Goal: Obtain resource: Download file/media

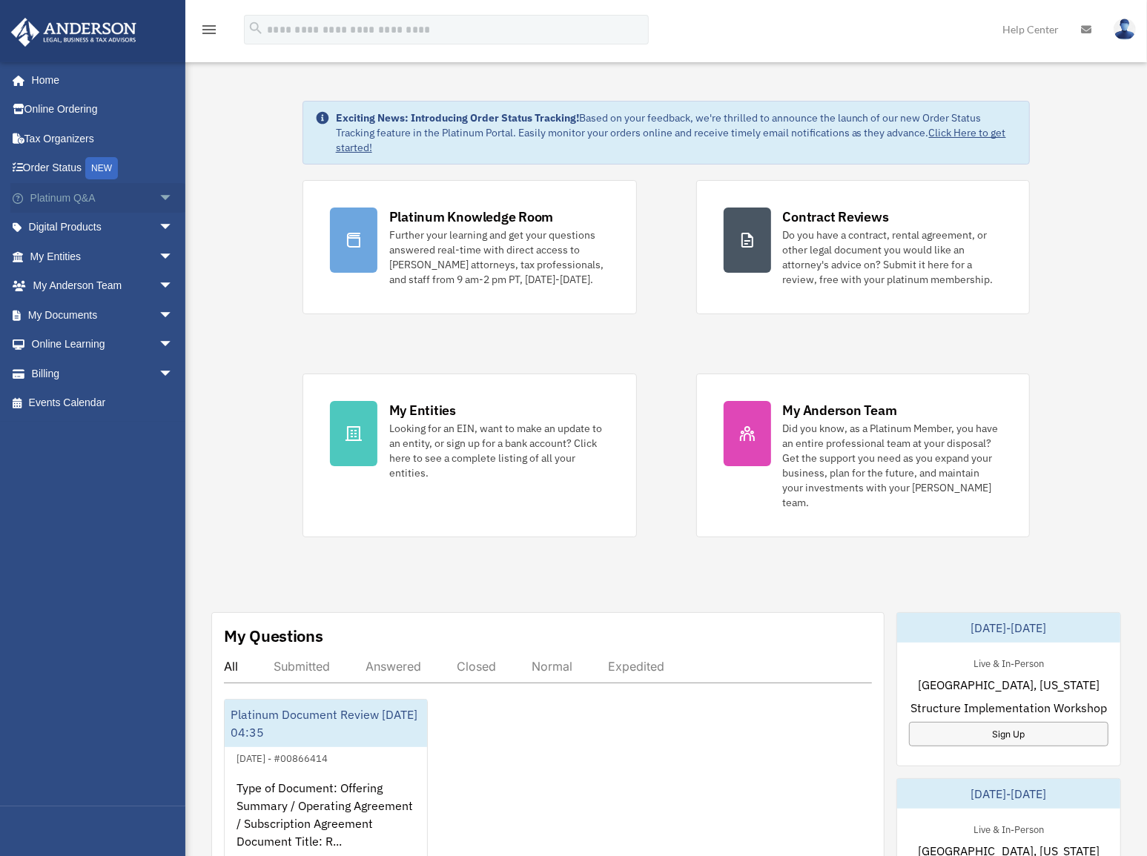
click at [159, 196] on span "arrow_drop_down" at bounding box center [174, 198] width 30 height 30
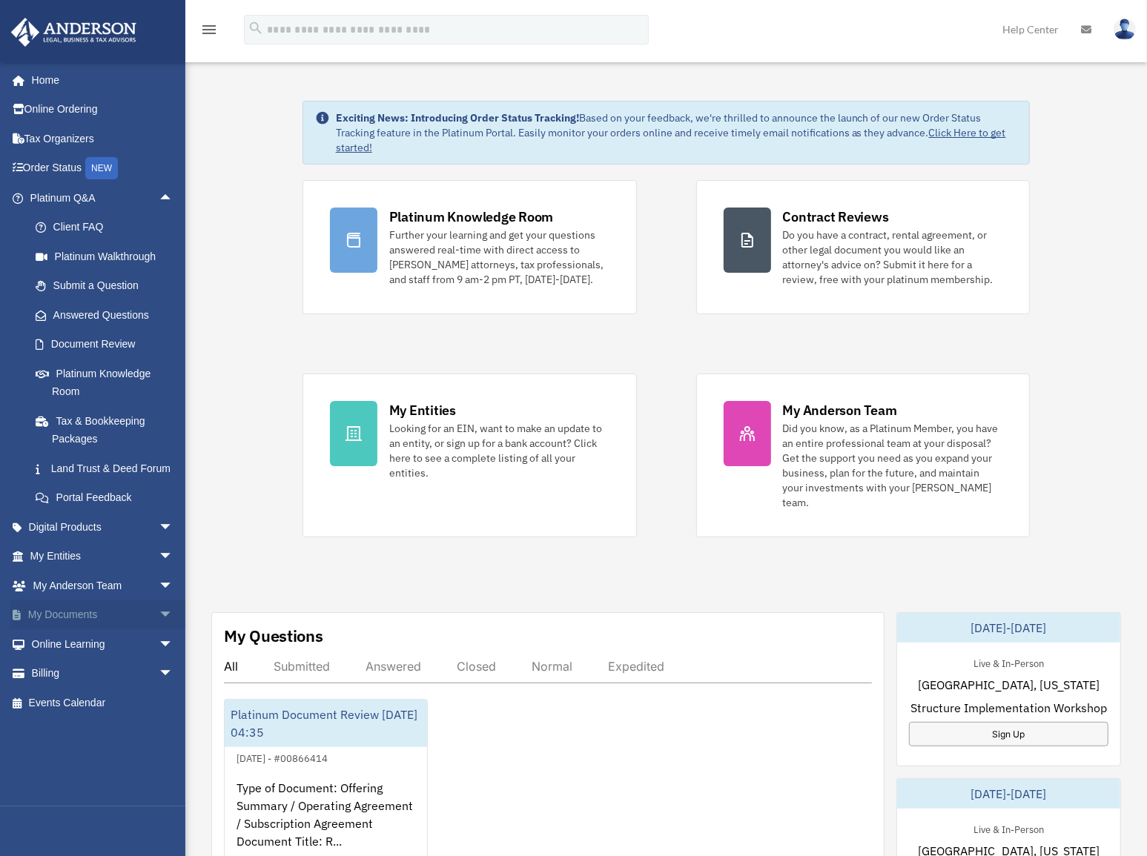
click at [159, 625] on span "arrow_drop_down" at bounding box center [174, 616] width 30 height 30
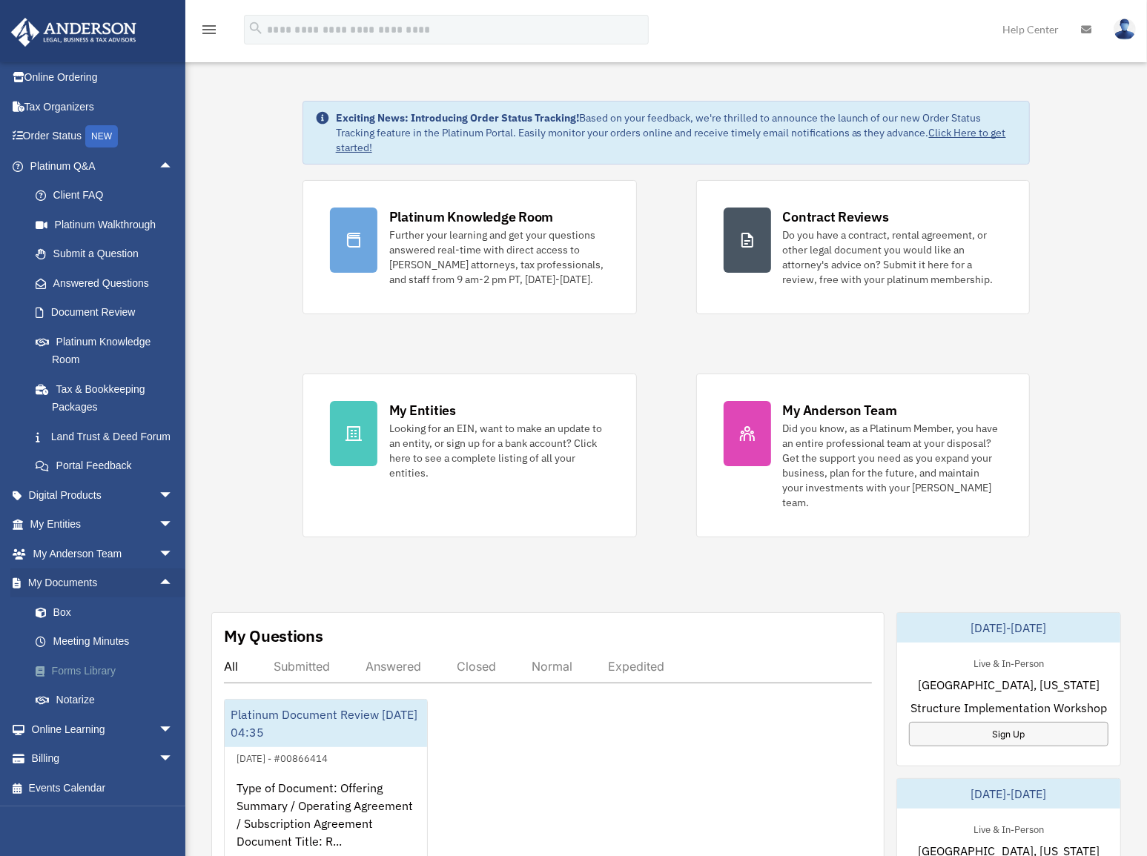
click at [85, 671] on link "Forms Library" at bounding box center [108, 671] width 175 height 30
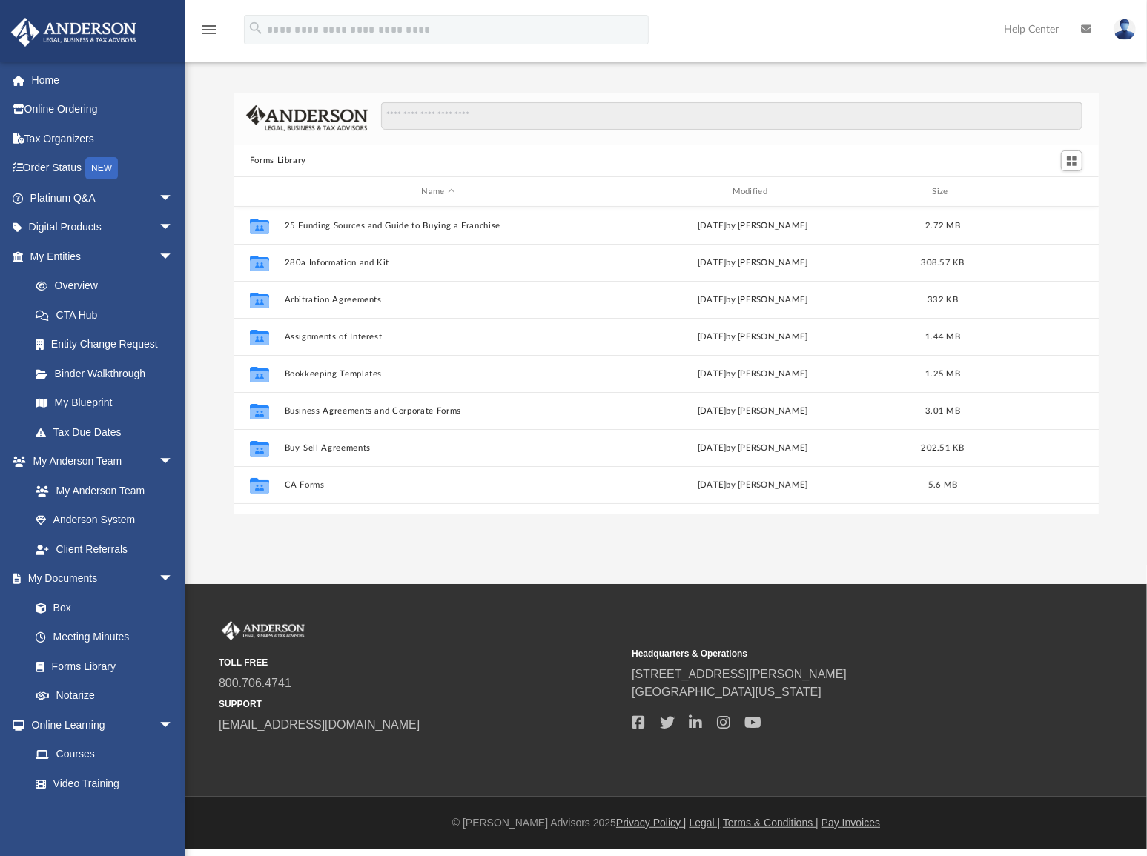
scroll to position [326, 856]
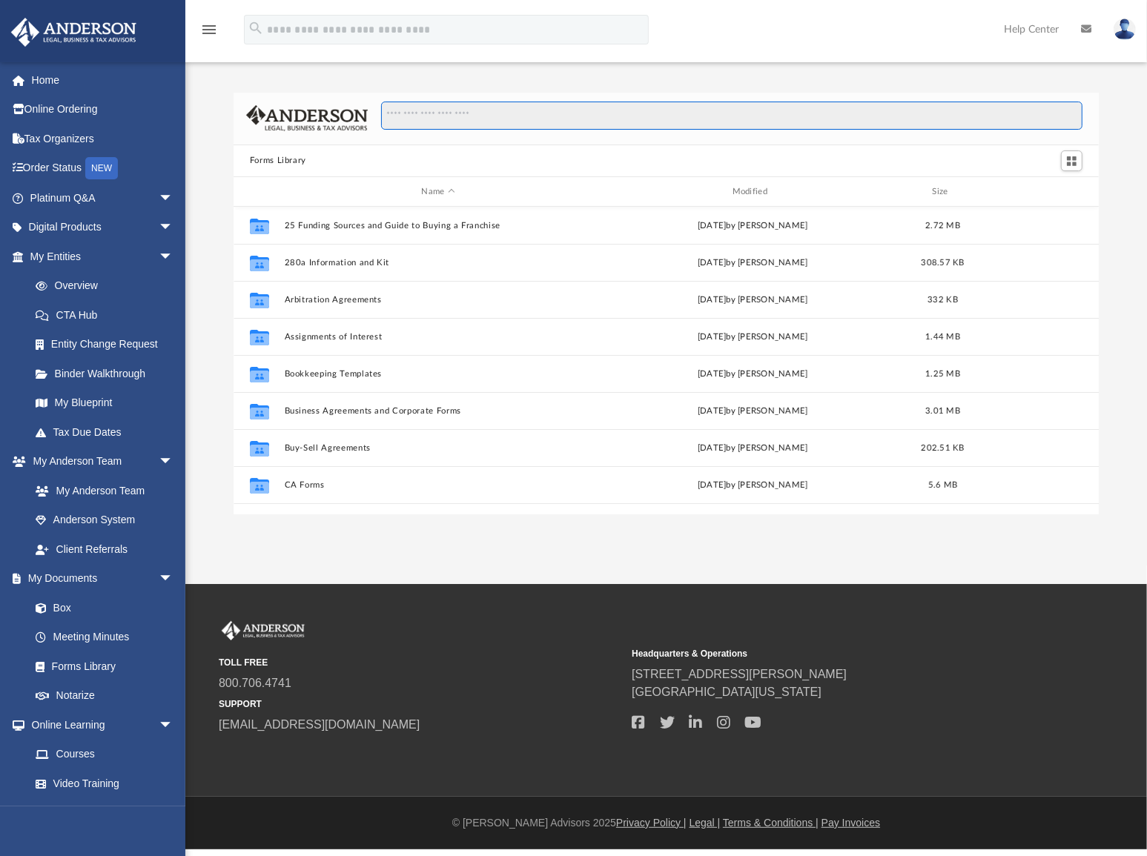
click at [428, 117] on input "Search files and folders" at bounding box center [732, 116] width 702 height 28
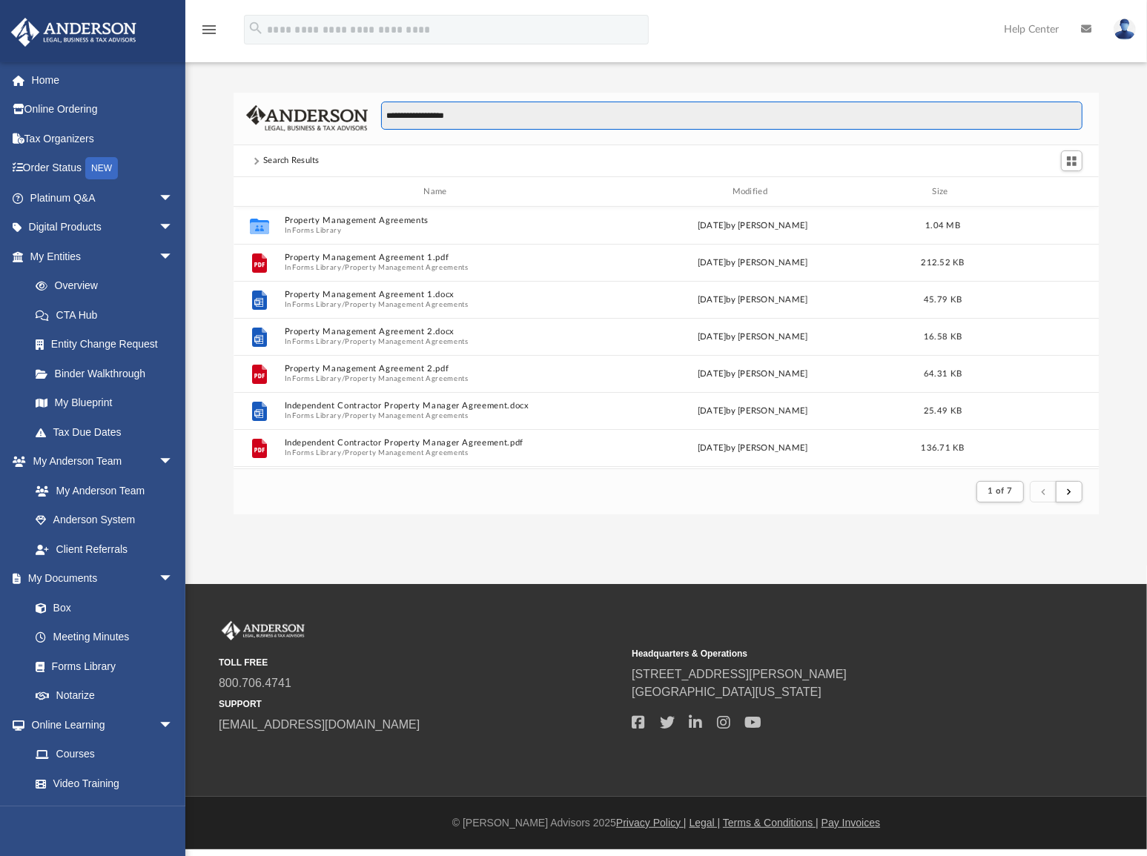
scroll to position [282, 856]
type input "**********"
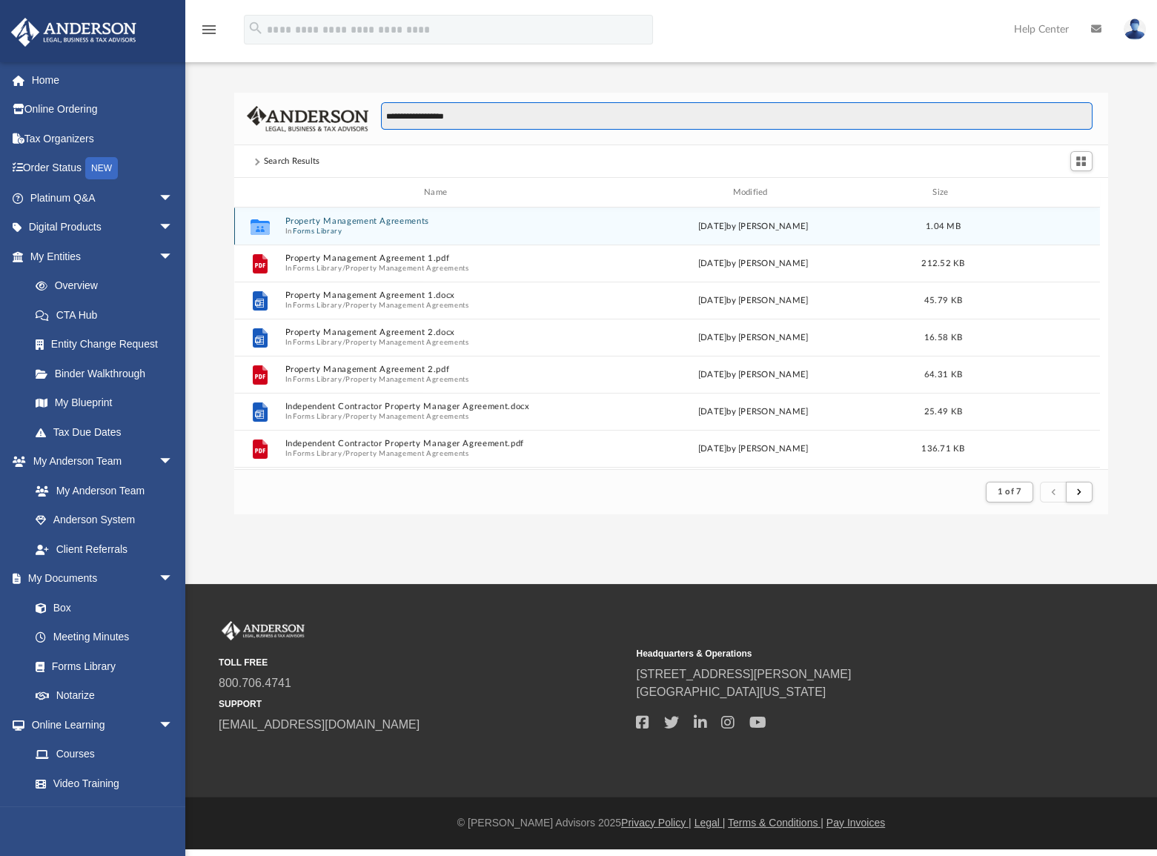
scroll to position [282, 865]
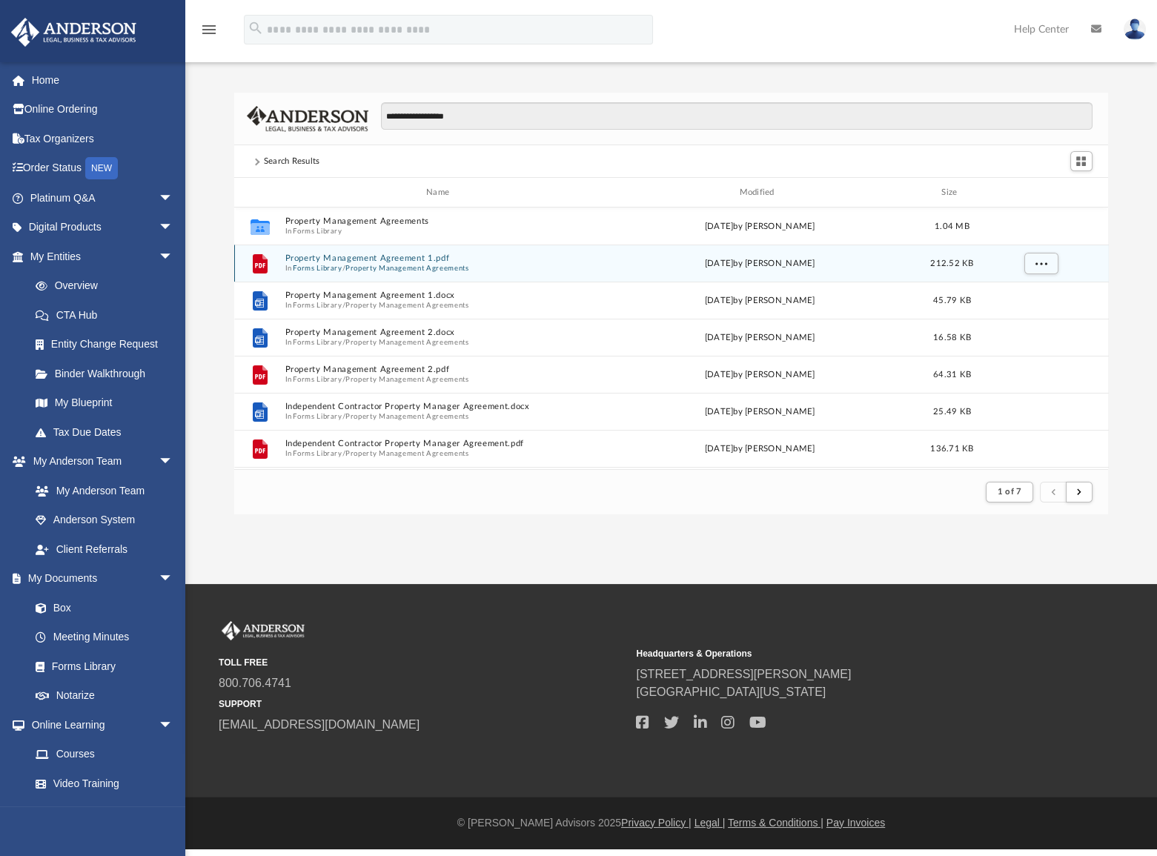
click at [377, 262] on button "Property Management Agreement 1.pdf" at bounding box center [441, 259] width 312 height 10
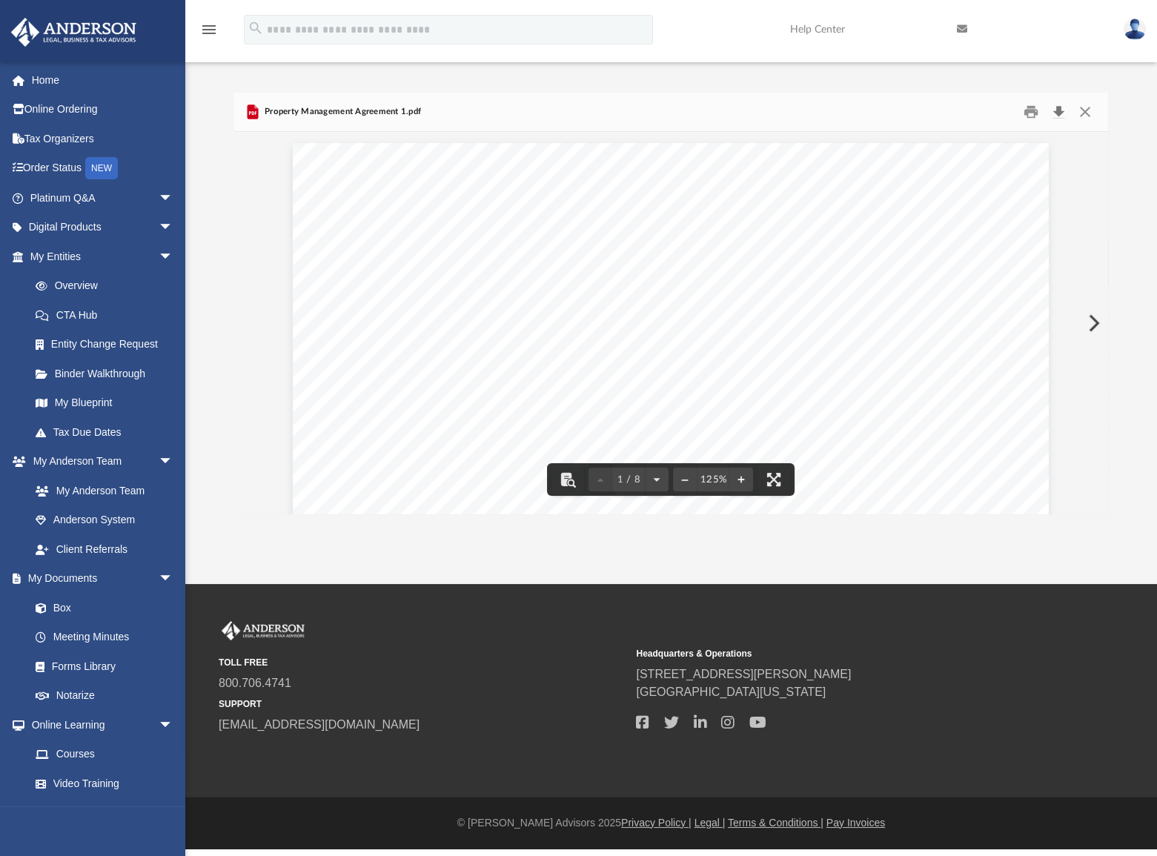
click at [1059, 113] on button "Download" at bounding box center [1059, 112] width 27 height 23
click at [1087, 110] on button "Close" at bounding box center [1085, 112] width 27 height 23
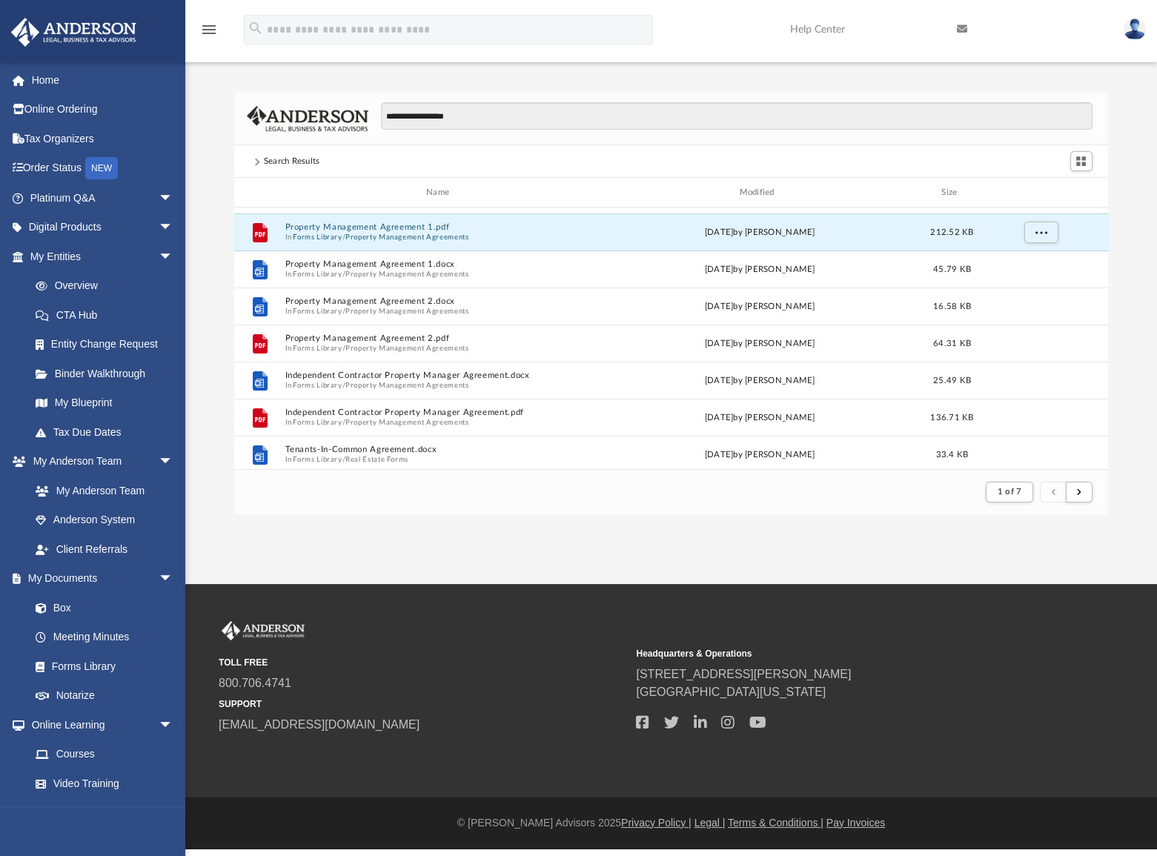
scroll to position [0, 0]
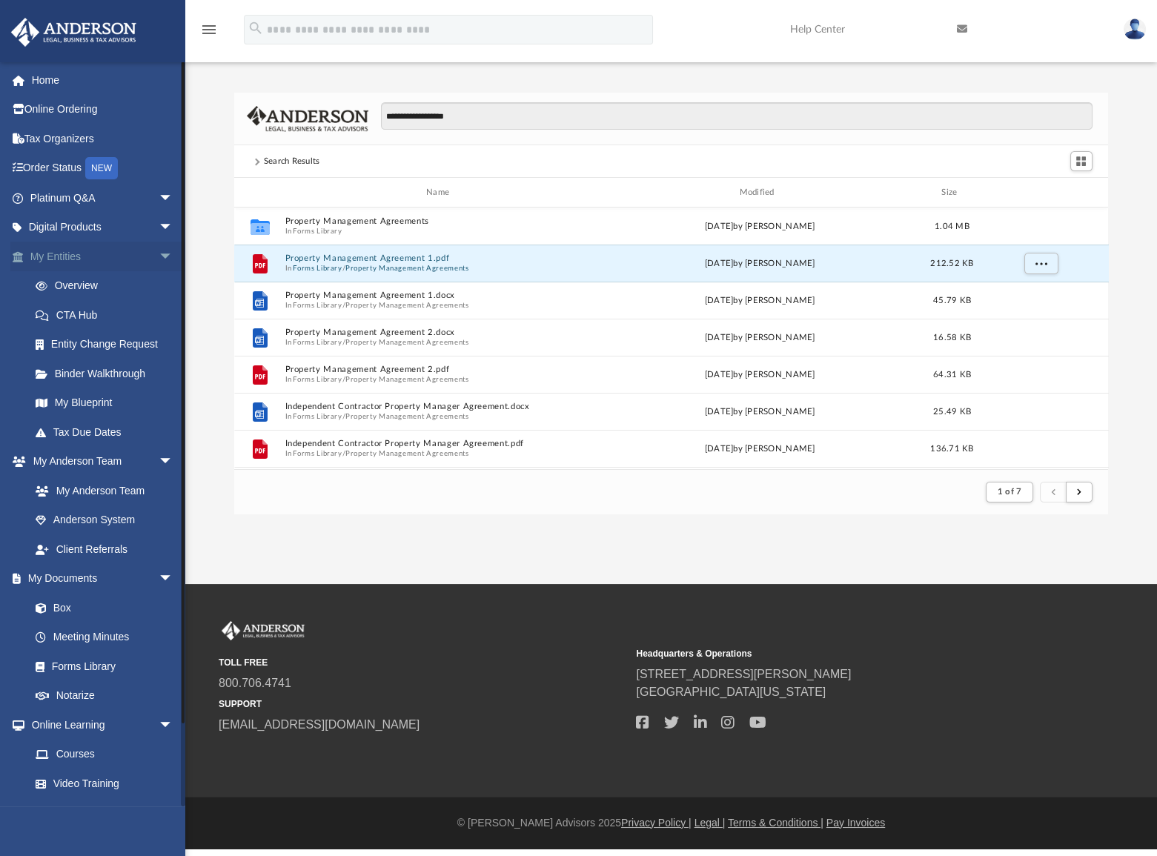
click at [159, 252] on span "arrow_drop_down" at bounding box center [174, 257] width 30 height 30
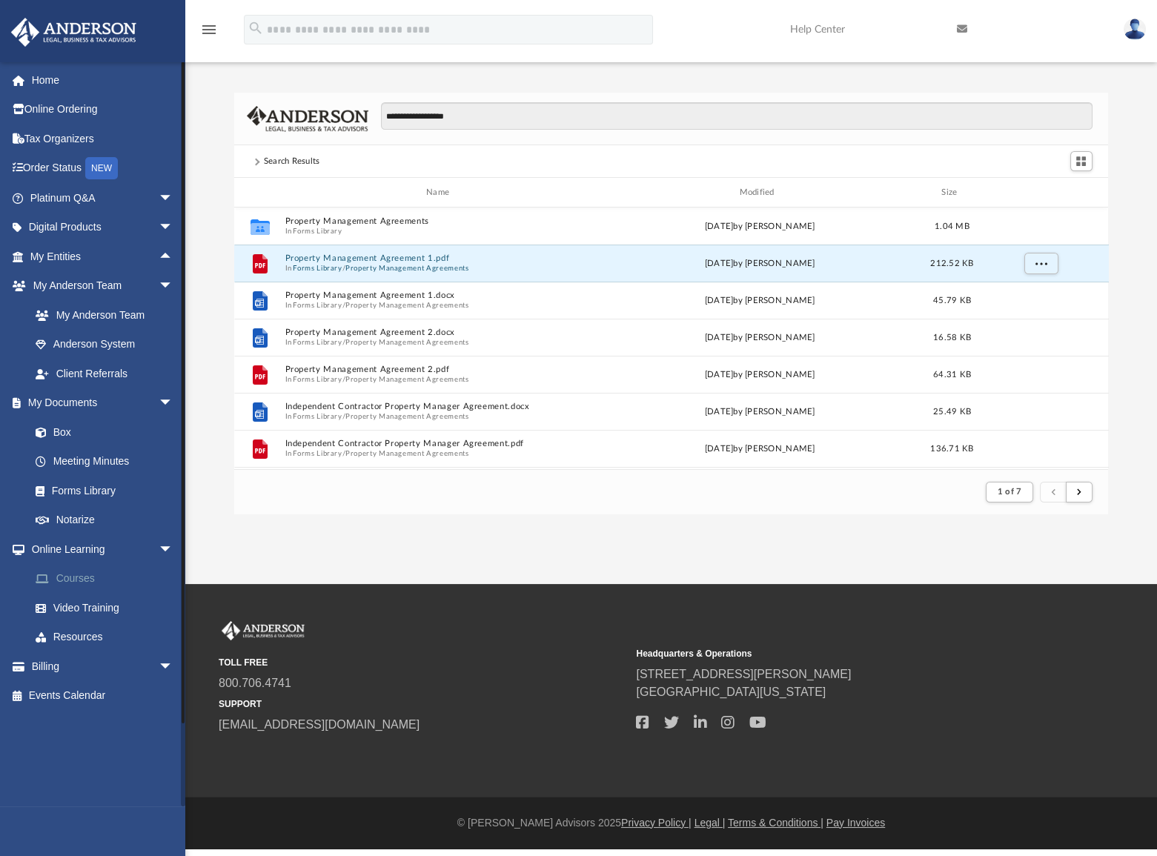
click at [78, 576] on link "Courses" at bounding box center [108, 579] width 175 height 30
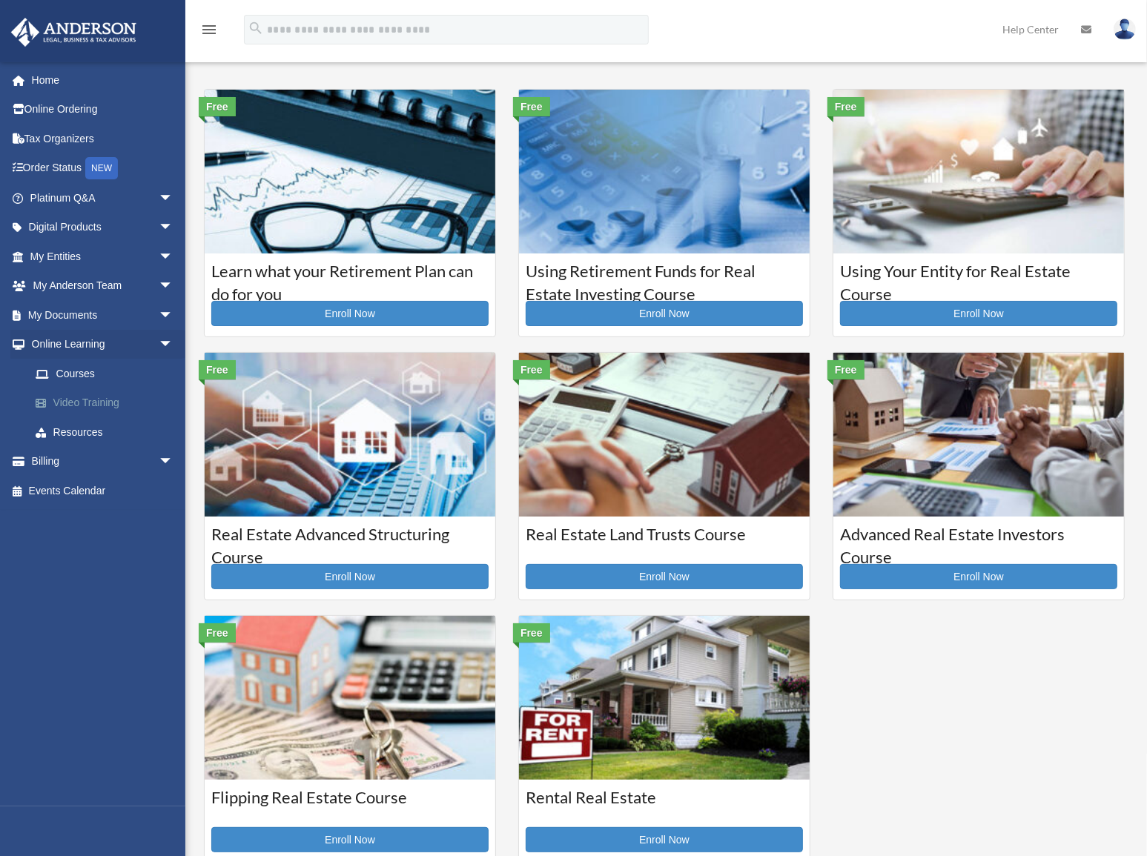
click at [87, 401] on link "Video Training" at bounding box center [108, 404] width 175 height 30
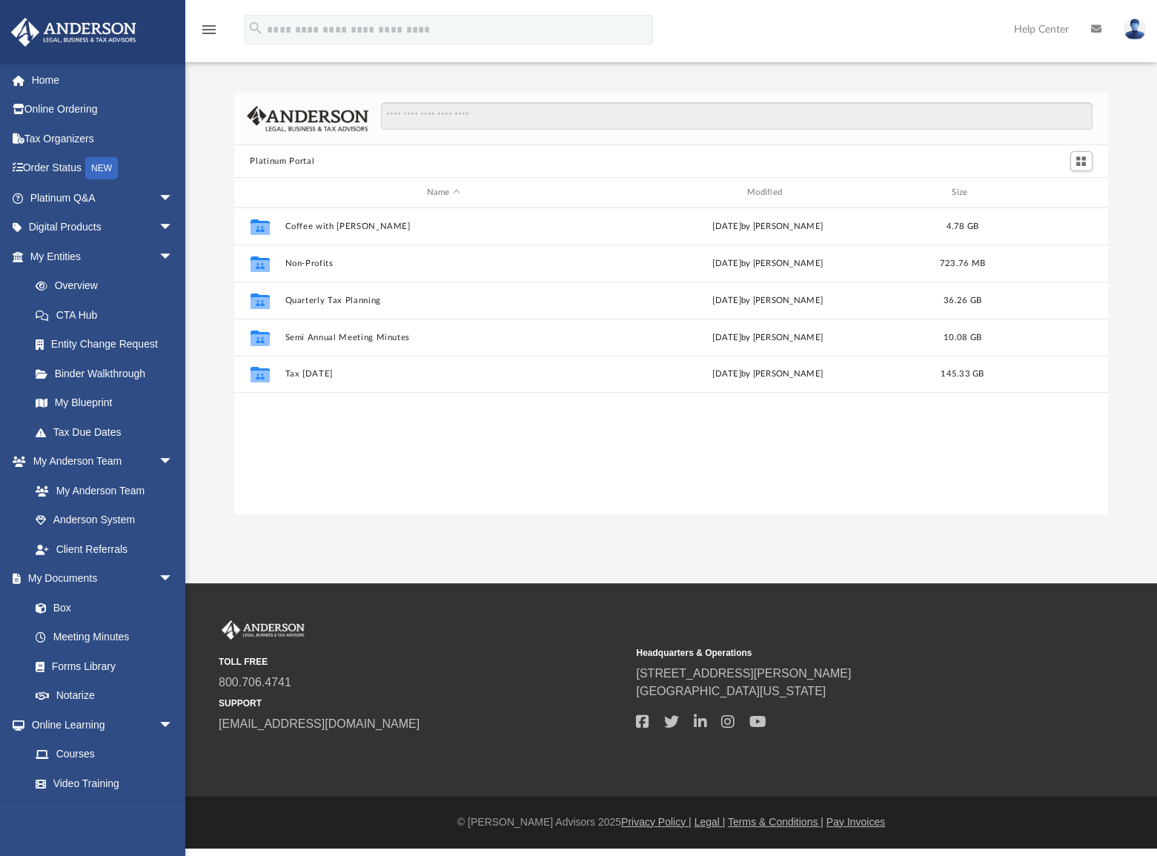
scroll to position [326, 865]
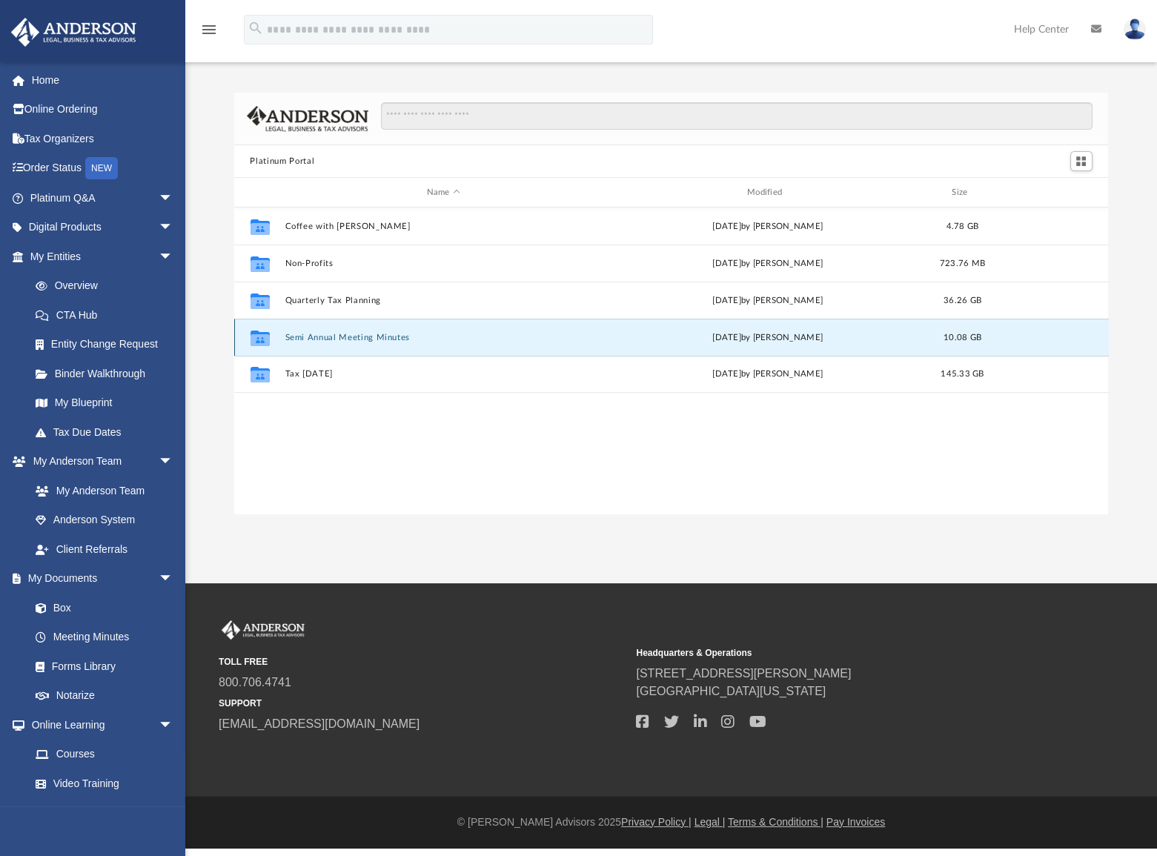
click at [311, 338] on button "Semi Annual Meeting Minutes" at bounding box center [443, 338] width 317 height 10
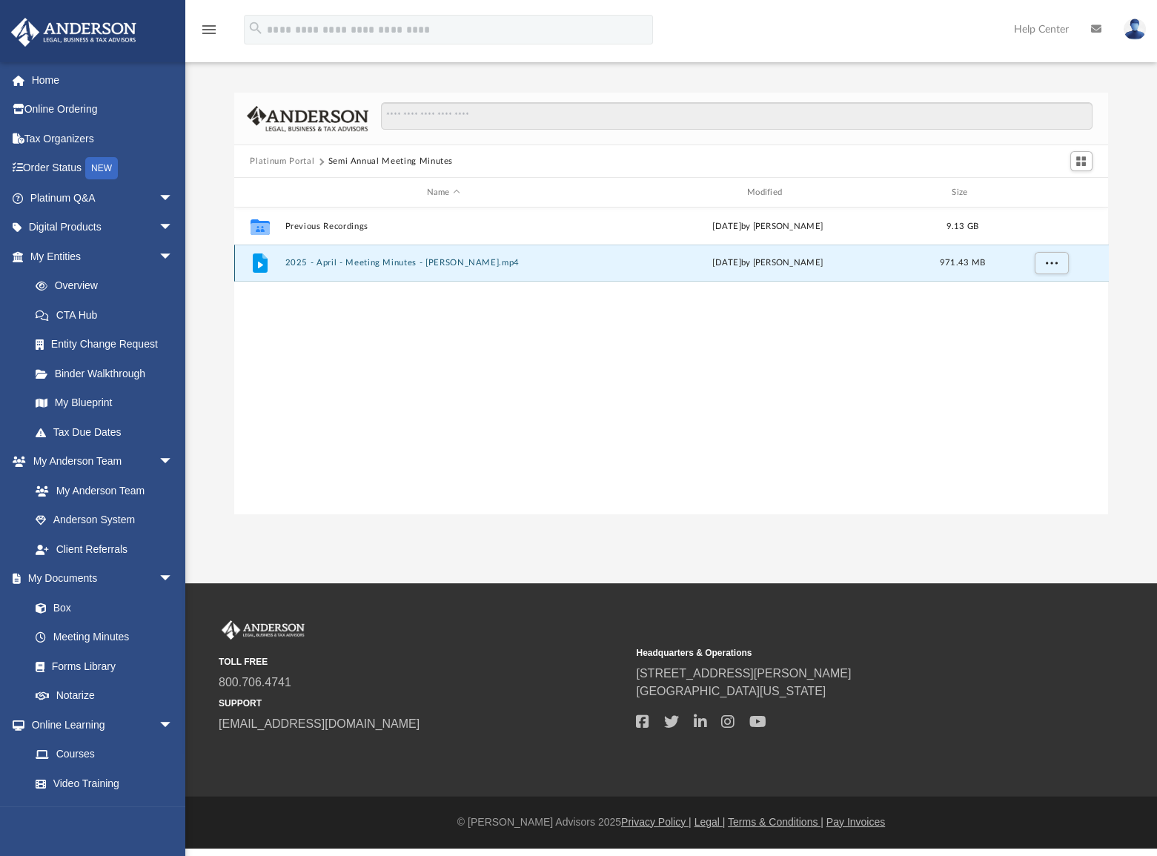
click at [299, 264] on button "2025 - April - Meeting Minutes - EJ McCaffrey.mp4" at bounding box center [443, 263] width 317 height 10
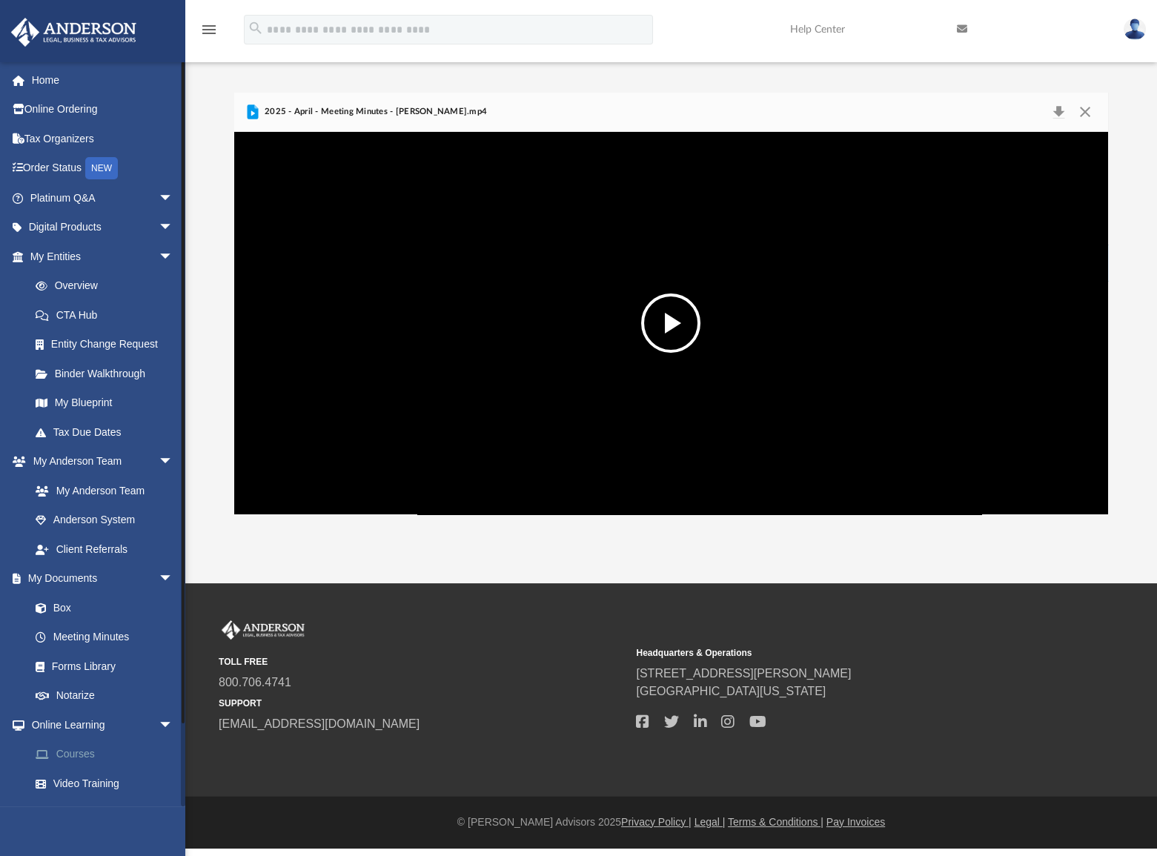
click at [81, 756] on link "Courses" at bounding box center [108, 755] width 175 height 30
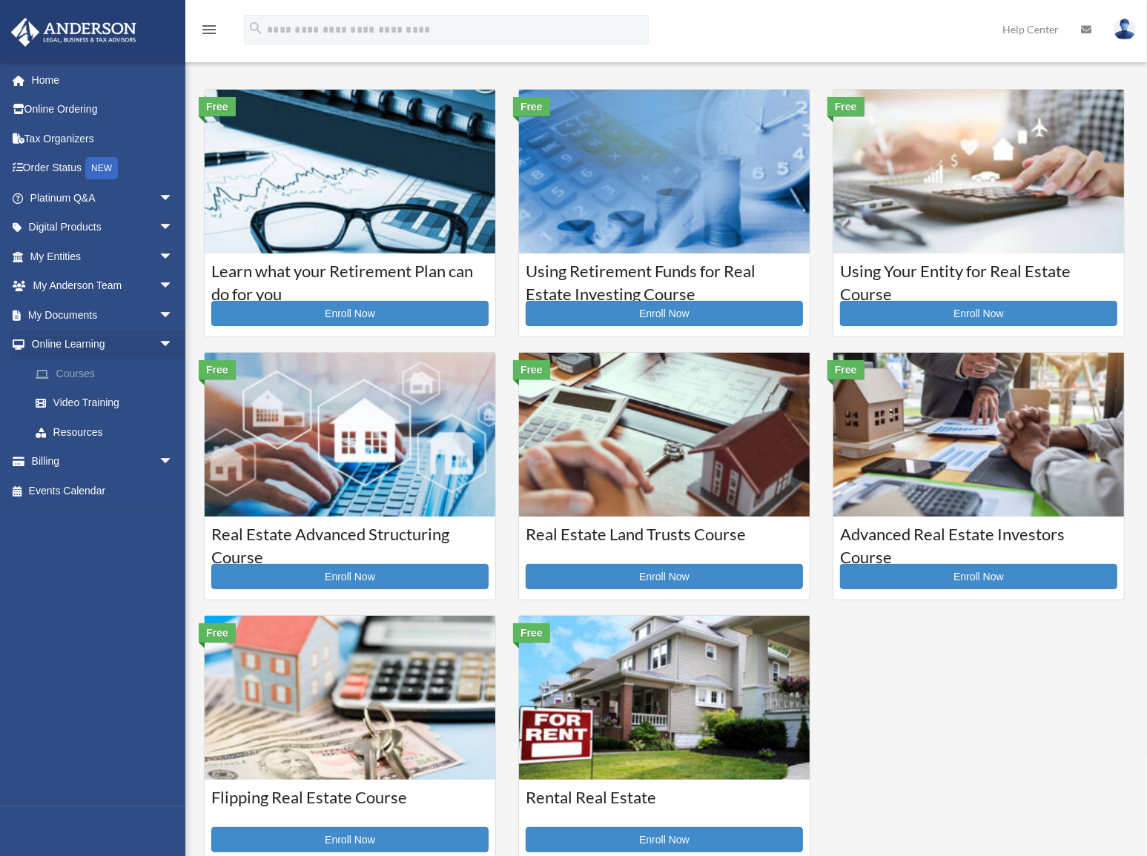
click at [80, 370] on link "Courses" at bounding box center [108, 374] width 175 height 30
click at [78, 400] on link "Video Training" at bounding box center [108, 404] width 175 height 30
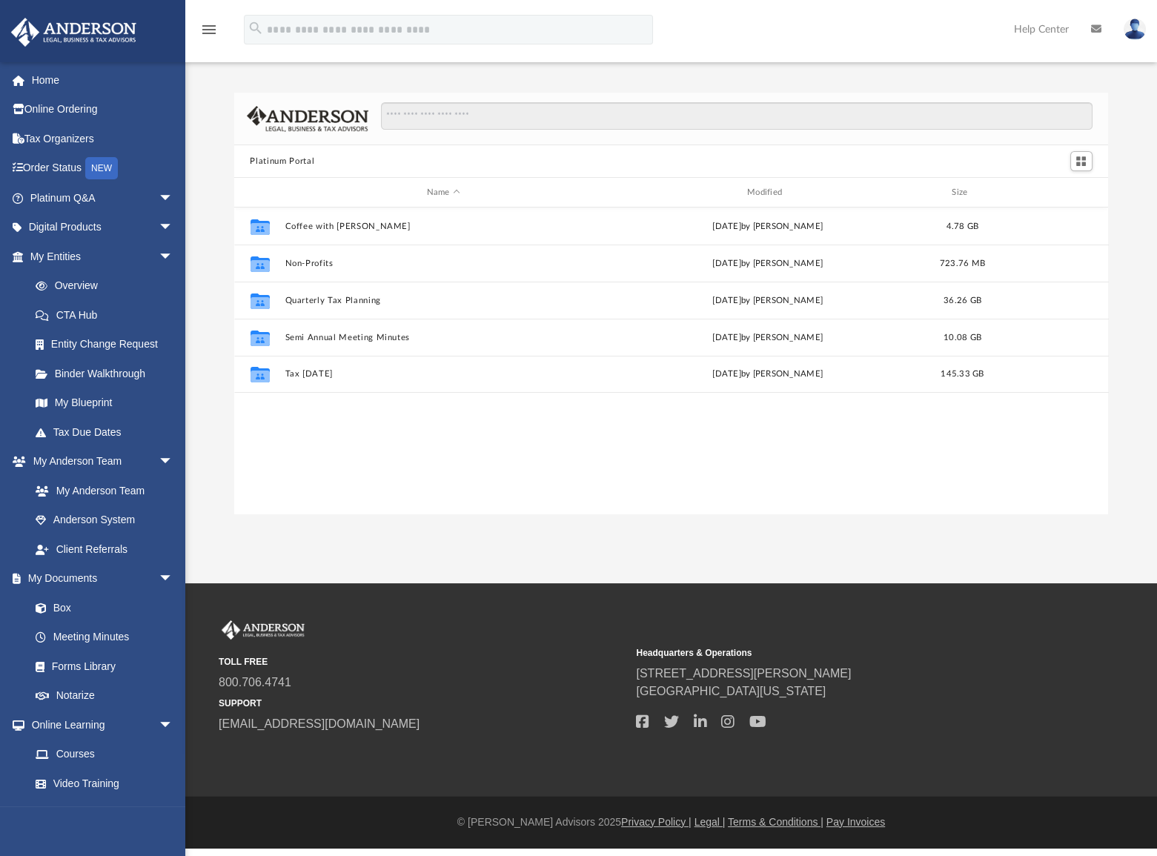
scroll to position [326, 865]
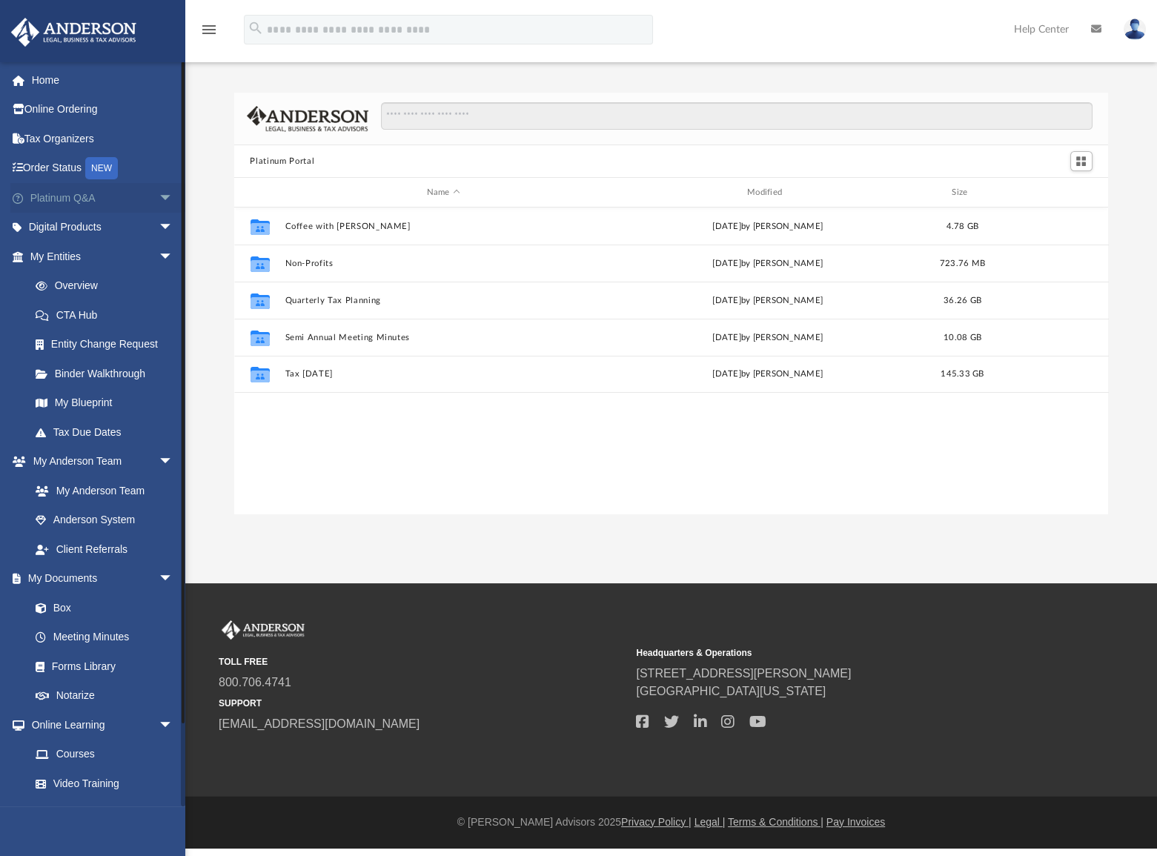
click at [159, 188] on span "arrow_drop_down" at bounding box center [174, 198] width 30 height 30
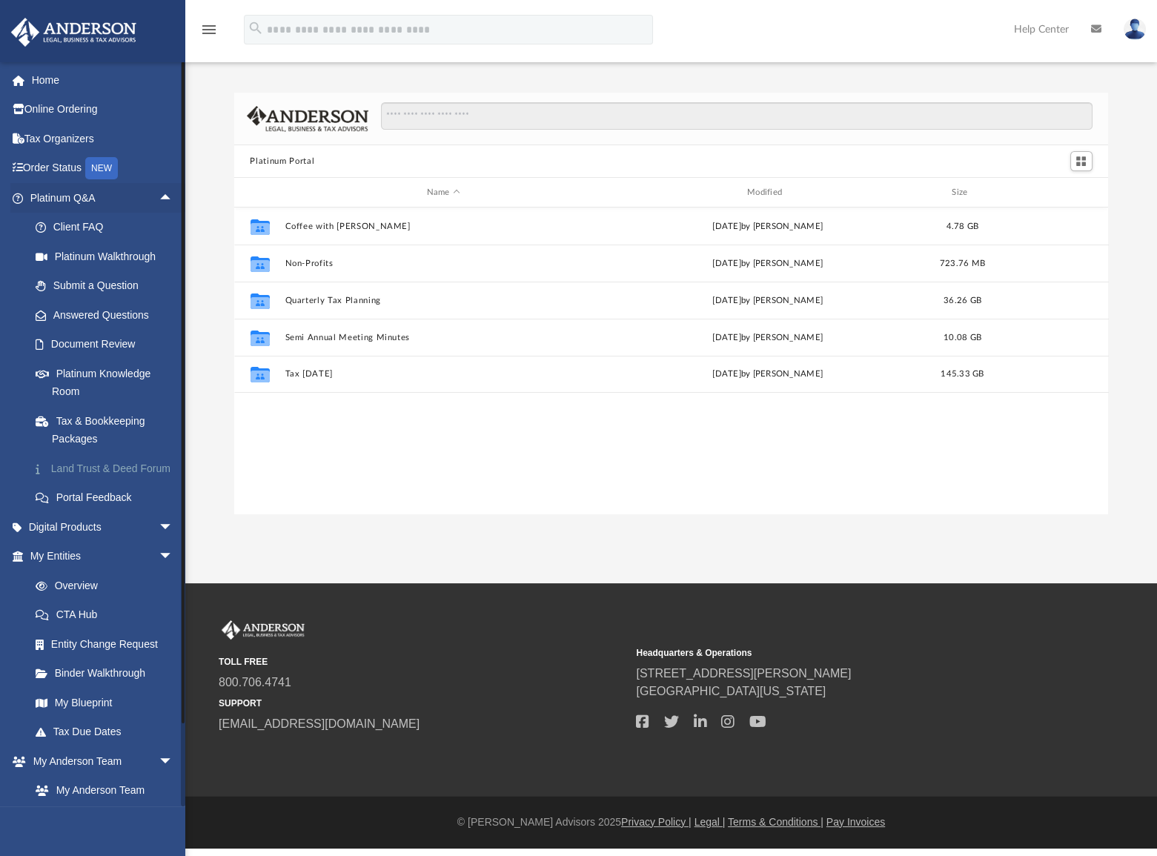
click at [105, 465] on link "Land Trust & Deed Forum" at bounding box center [108, 469] width 175 height 30
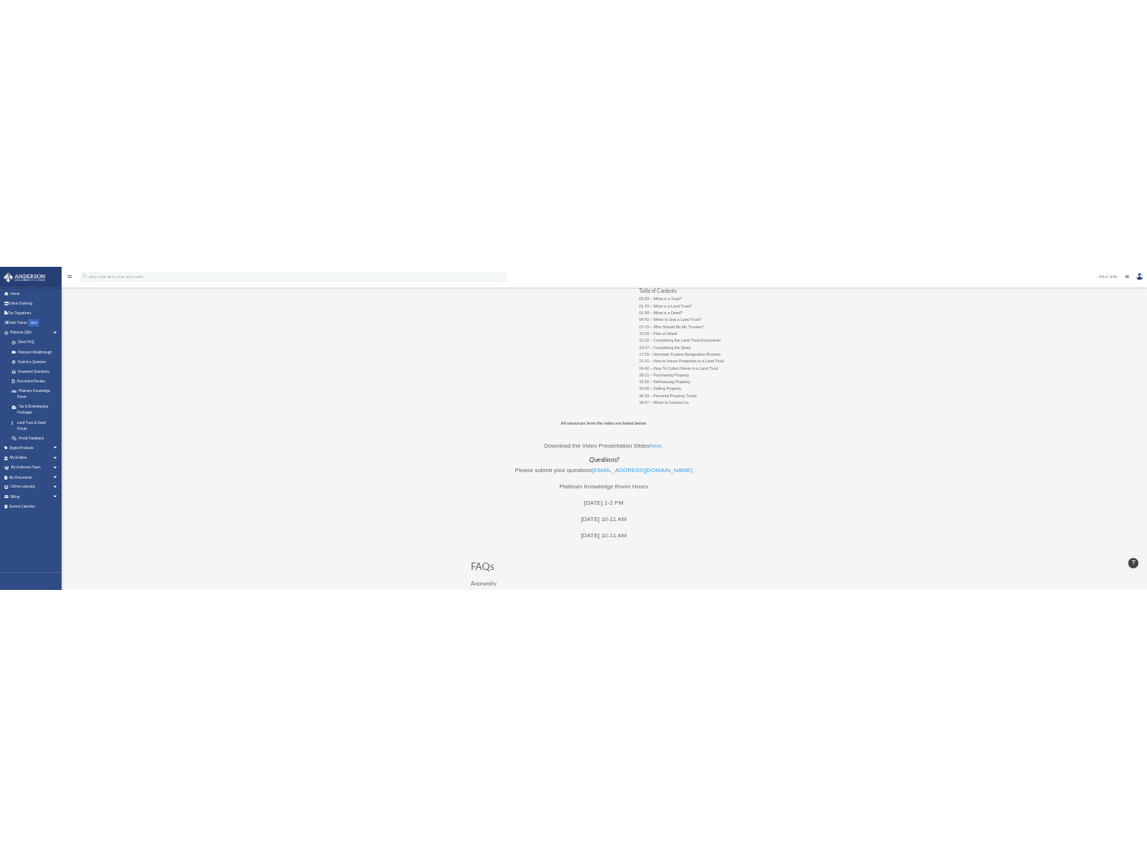
scroll to position [202, 0]
